Goal: Navigation & Orientation: Find specific page/section

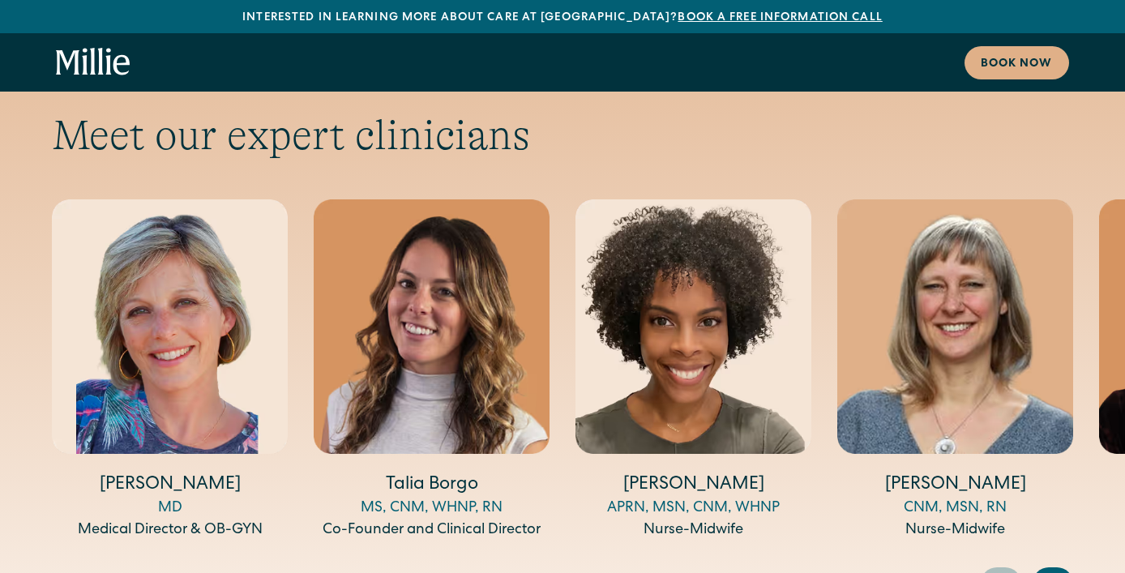
scroll to position [5327, 0]
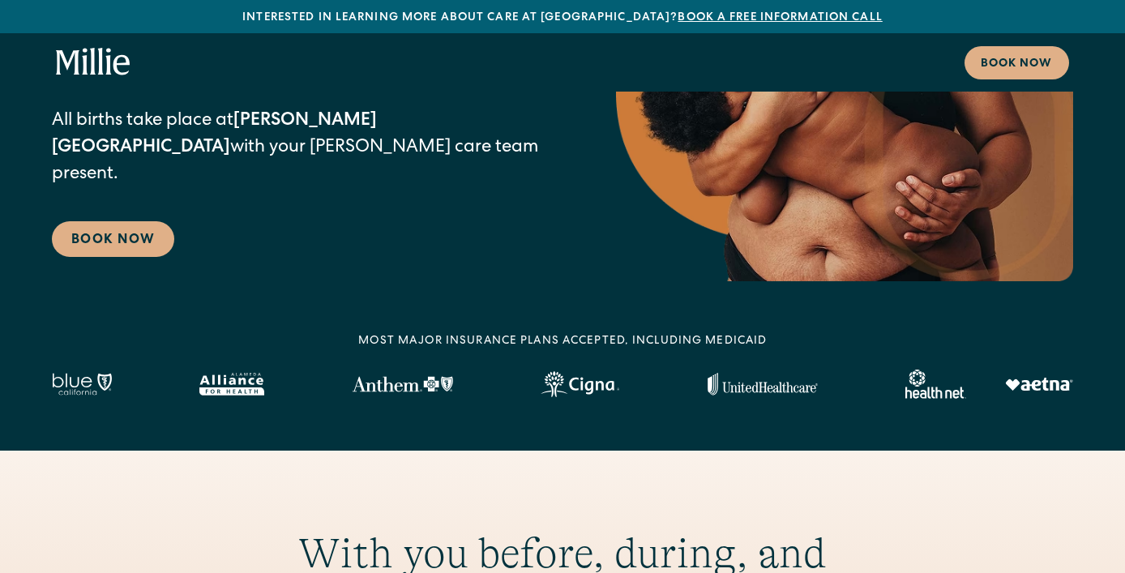
scroll to position [0, 0]
